Goal: Task Accomplishment & Management: Manage account settings

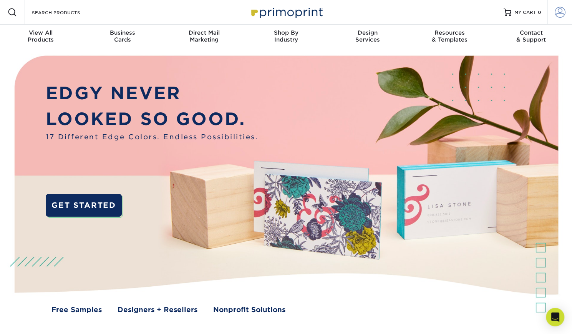
click at [564, 12] on span at bounding box center [560, 12] width 11 height 11
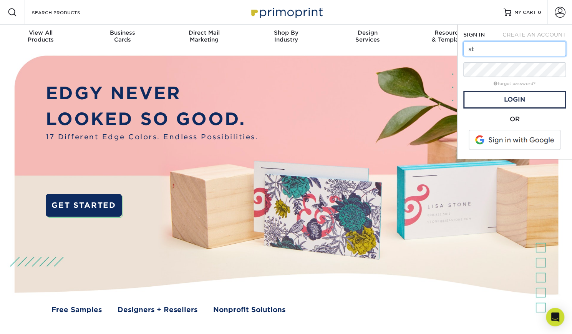
type input "s"
type input "[PERSON_NAME][EMAIL_ADDRESS][DOMAIN_NAME]"
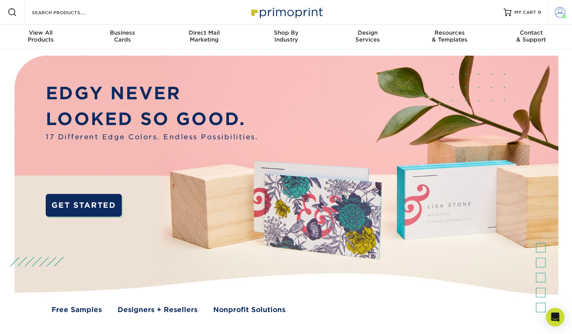
click at [557, 18] on link "Account" at bounding box center [560, 12] width 25 height 25
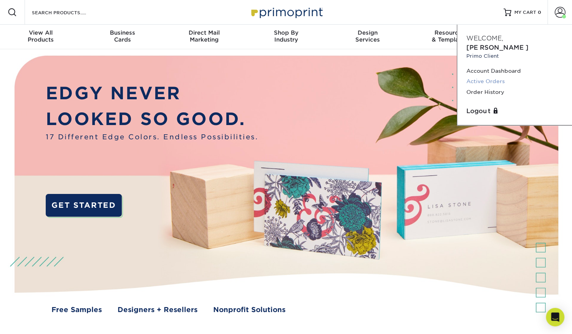
click at [495, 76] on link "Active Orders" at bounding box center [514, 81] width 96 height 10
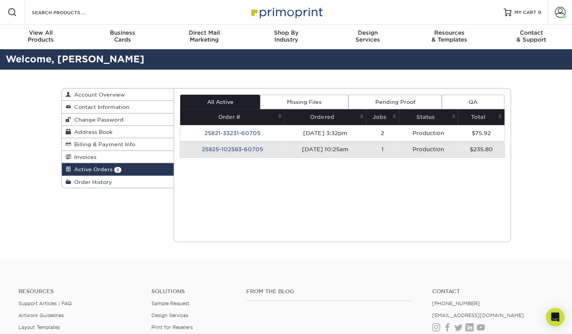
click at [91, 179] on span "Order History" at bounding box center [91, 182] width 41 height 6
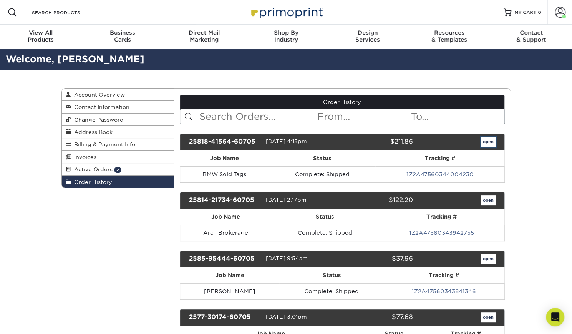
click at [489, 140] on link "open" at bounding box center [488, 142] width 15 height 10
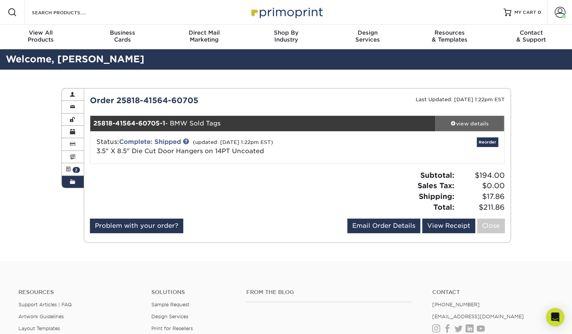
click at [474, 121] on div "view details" at bounding box center [469, 124] width 69 height 8
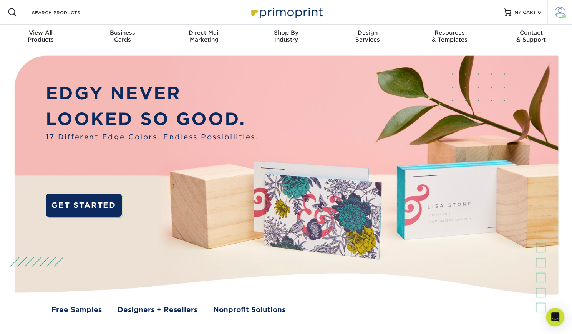
click at [557, 10] on span at bounding box center [560, 12] width 11 height 11
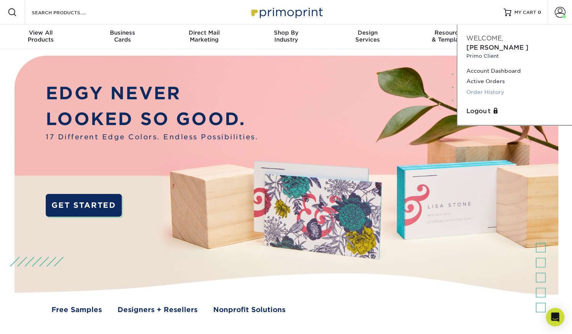
click at [488, 87] on link "Order History" at bounding box center [514, 92] width 96 height 10
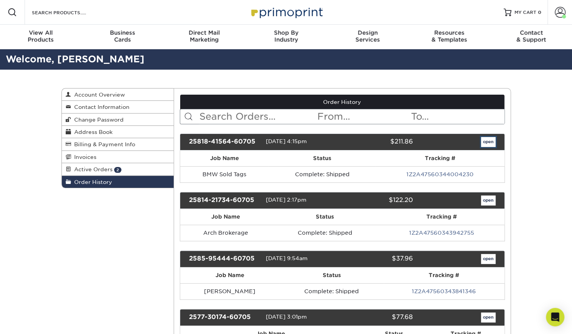
click at [491, 142] on link "open" at bounding box center [488, 142] width 15 height 10
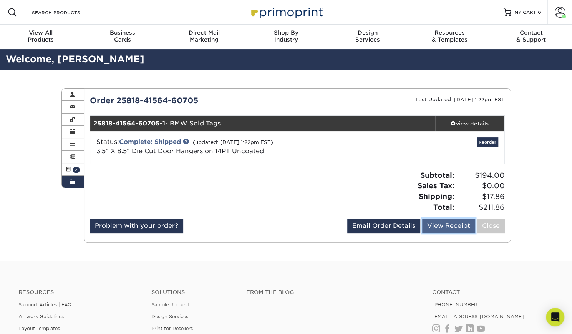
click at [437, 222] on link "View Receipt" at bounding box center [448, 225] width 53 height 15
